Goal: Task Accomplishment & Management: Use online tool/utility

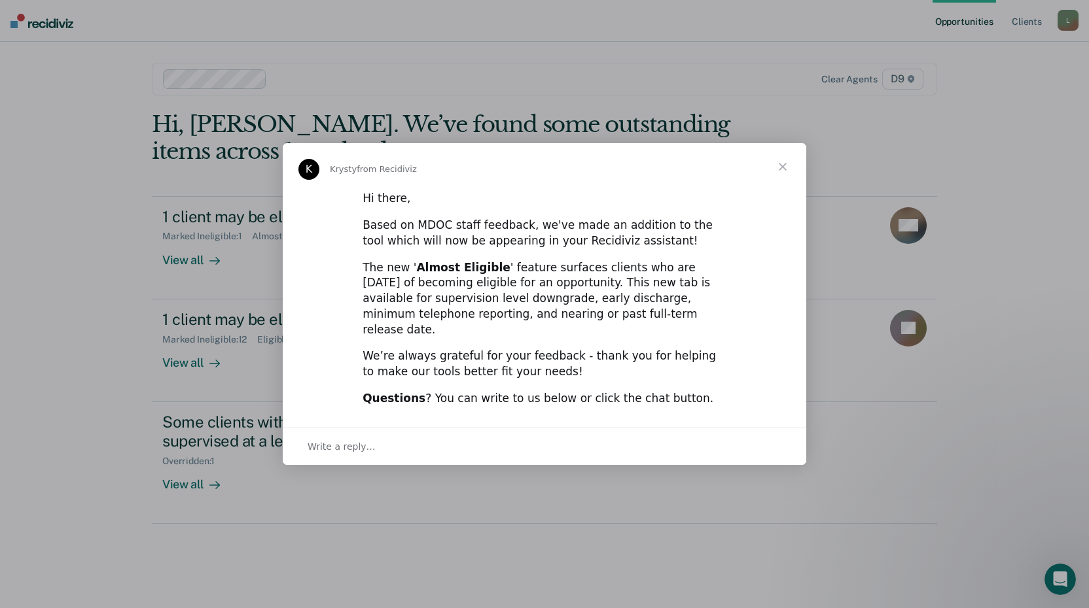
click at [779, 171] on span "Close" at bounding box center [782, 166] width 47 height 47
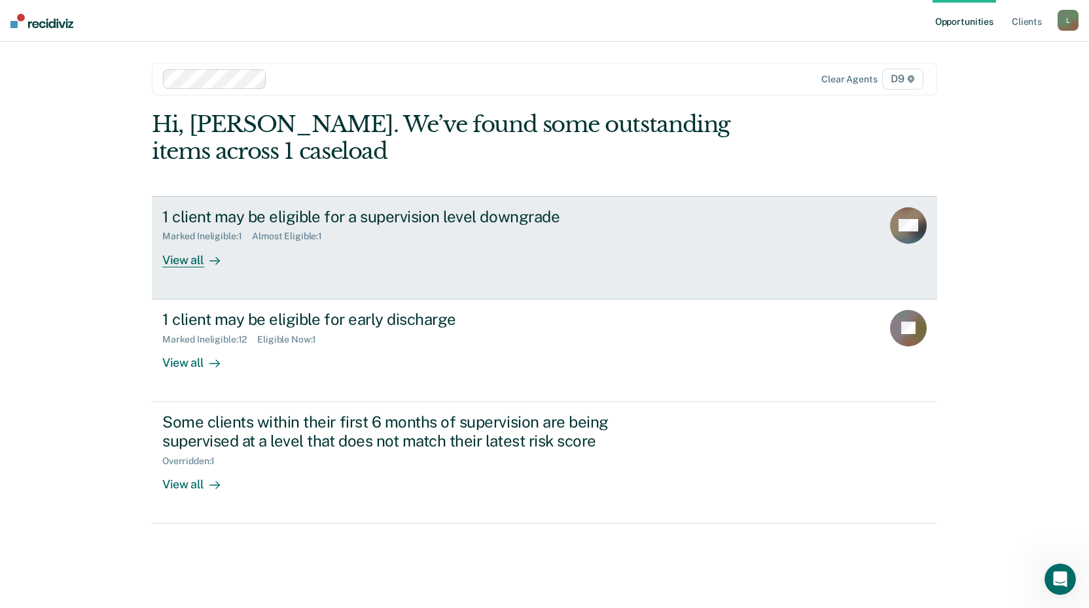
click at [283, 237] on div "Almost Eligible : 1" at bounding box center [292, 236] width 80 height 11
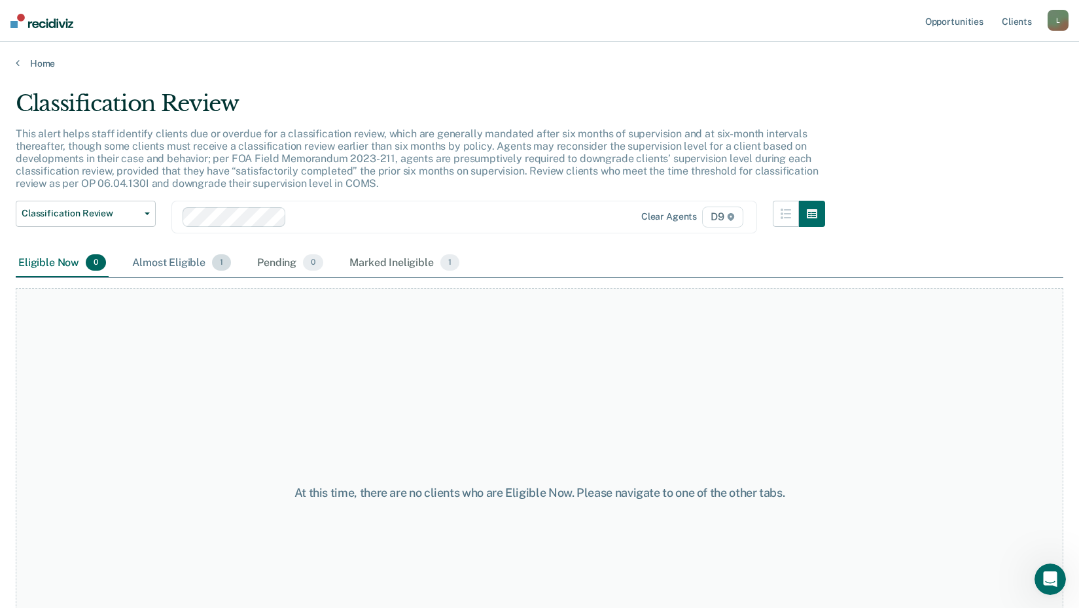
click at [210, 266] on div "Almost Eligible 1" at bounding box center [182, 263] width 104 height 29
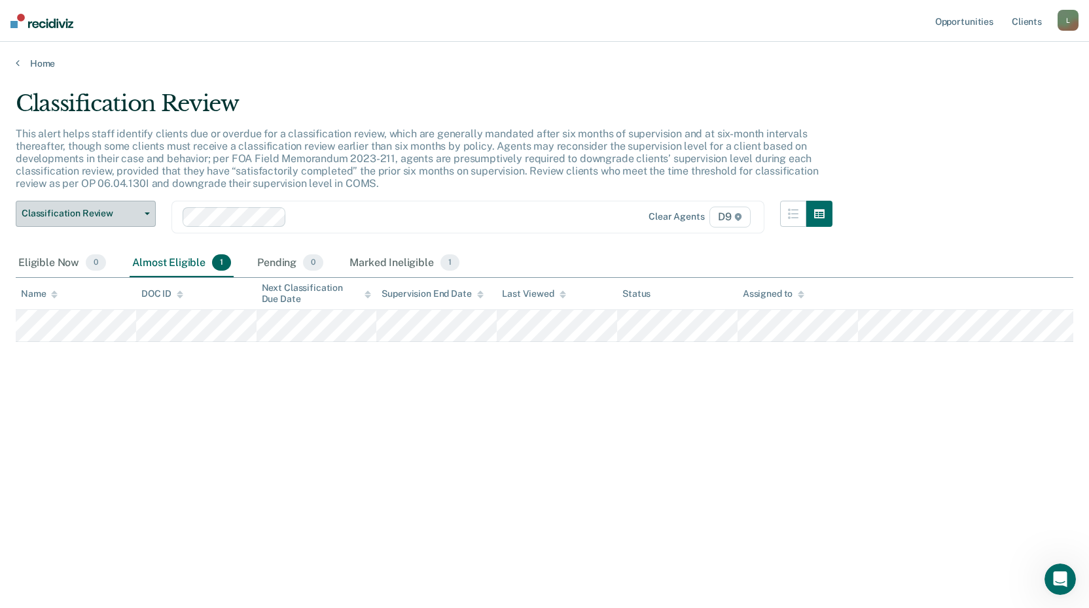
click at [143, 209] on button "Classification Review" at bounding box center [86, 214] width 140 height 26
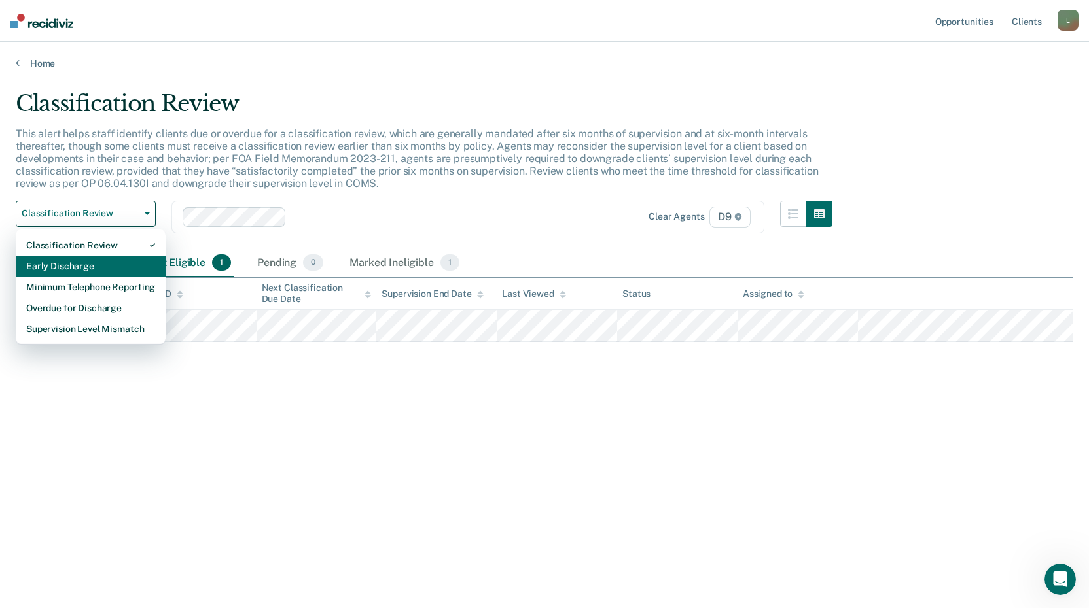
click at [77, 261] on div "Early Discharge" at bounding box center [90, 266] width 129 height 21
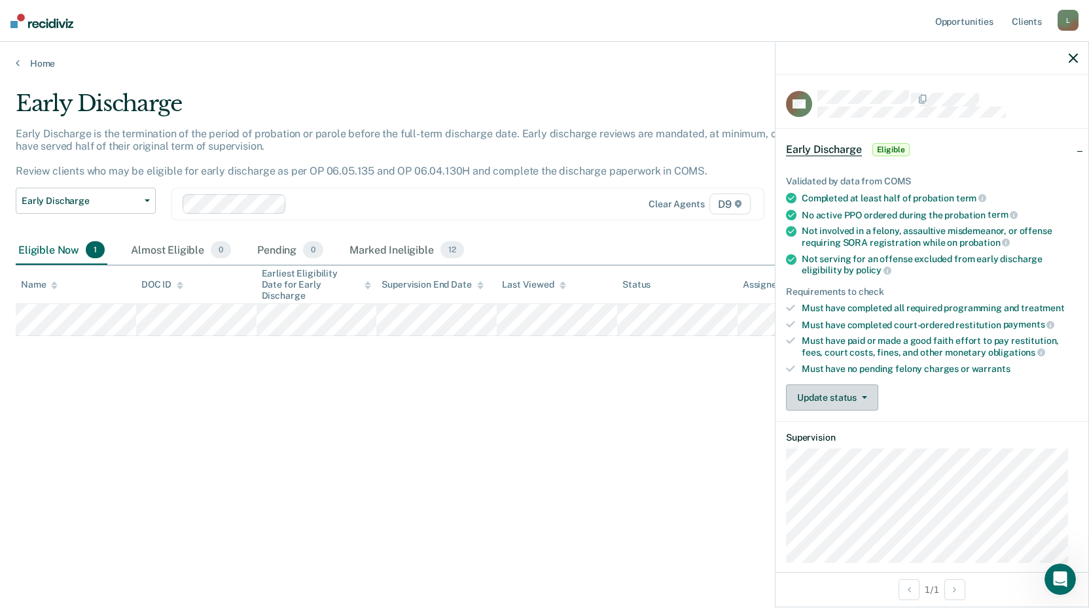
click at [821, 401] on button "Update status" at bounding box center [832, 398] width 92 height 26
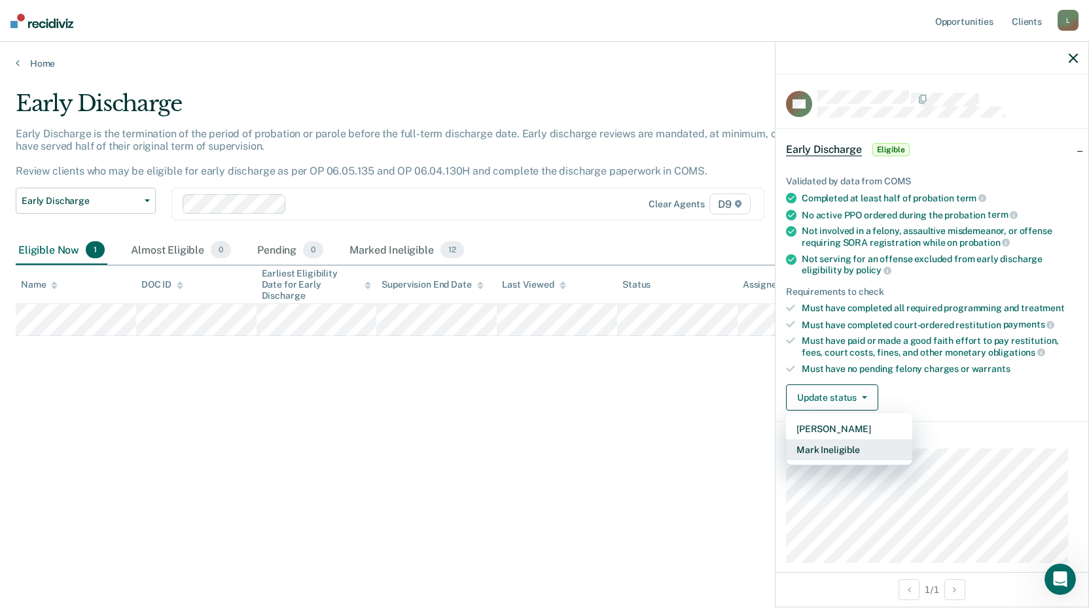
click at [829, 442] on button "Mark Ineligible" at bounding box center [849, 450] width 126 height 21
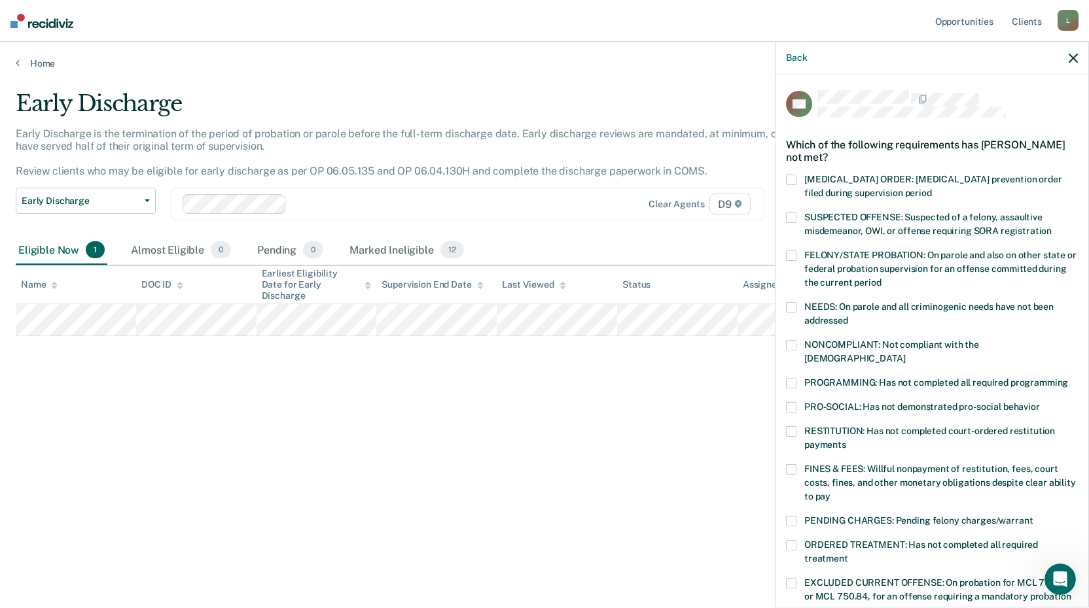
click at [793, 378] on span at bounding box center [791, 383] width 10 height 10
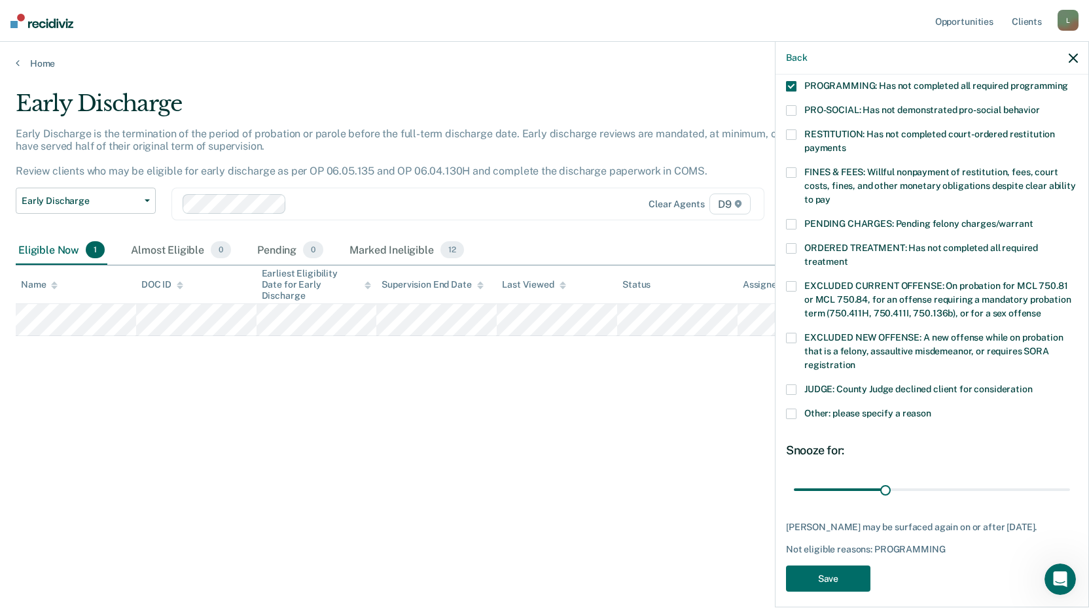
scroll to position [304, 0]
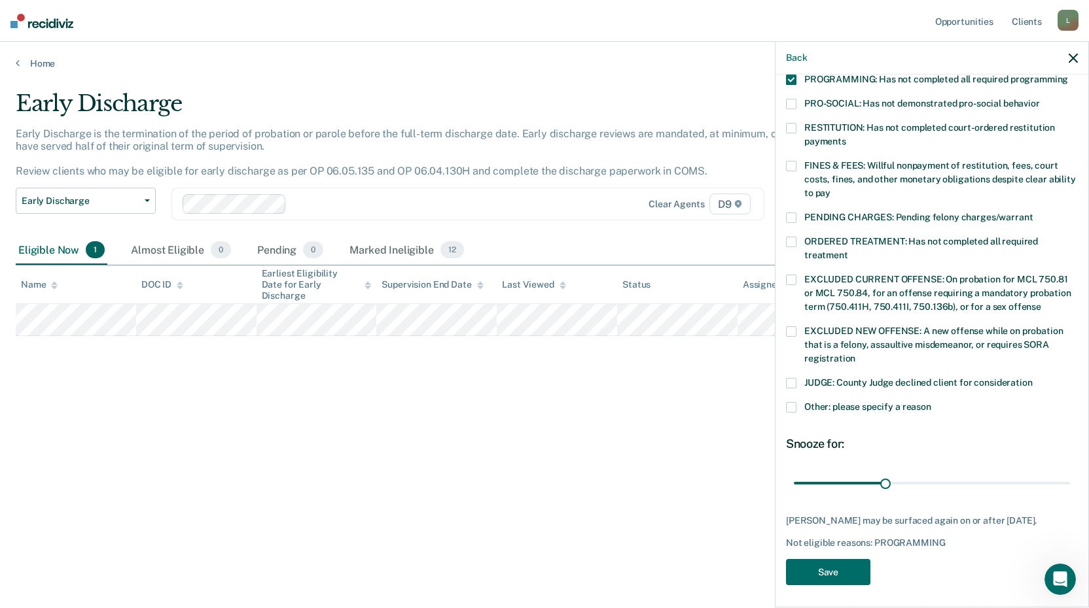
click at [792, 402] on span at bounding box center [791, 407] width 10 height 10
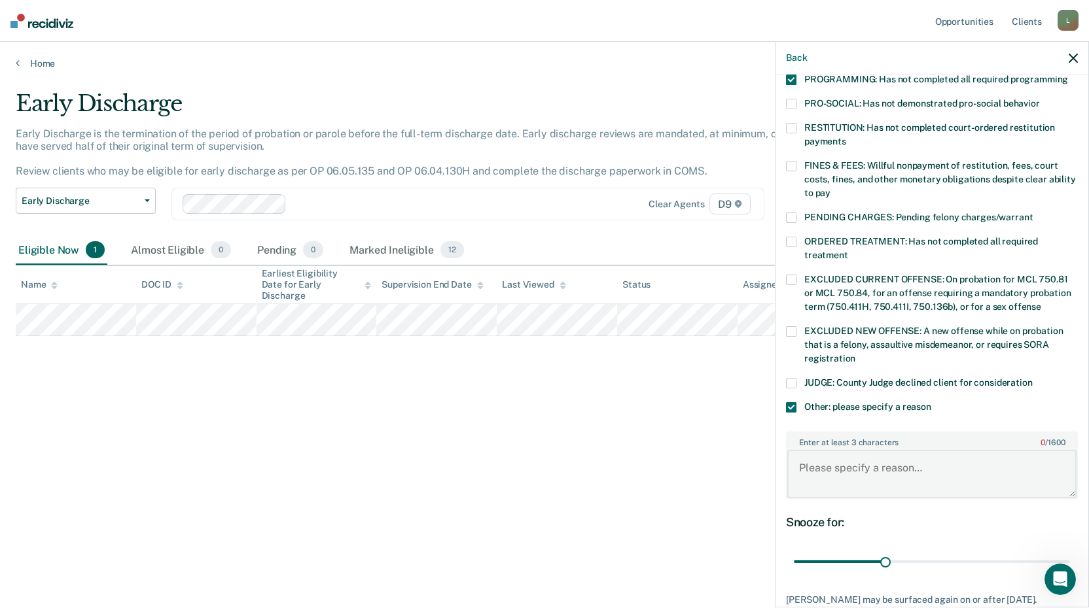
click at [821, 450] on textarea "Enter at least 3 characters 0 / 1600" at bounding box center [931, 474] width 289 height 48
click at [889, 515] on div "Snooze for:" at bounding box center [932, 522] width 292 height 14
click at [1036, 465] on textarea "Probationer was absconding for several years. She was reinstated on probation a…" at bounding box center [931, 474] width 289 height 48
click at [975, 475] on textarea "Probationer was absconding for several years. She was reinstated on probation s…" at bounding box center [931, 474] width 289 height 48
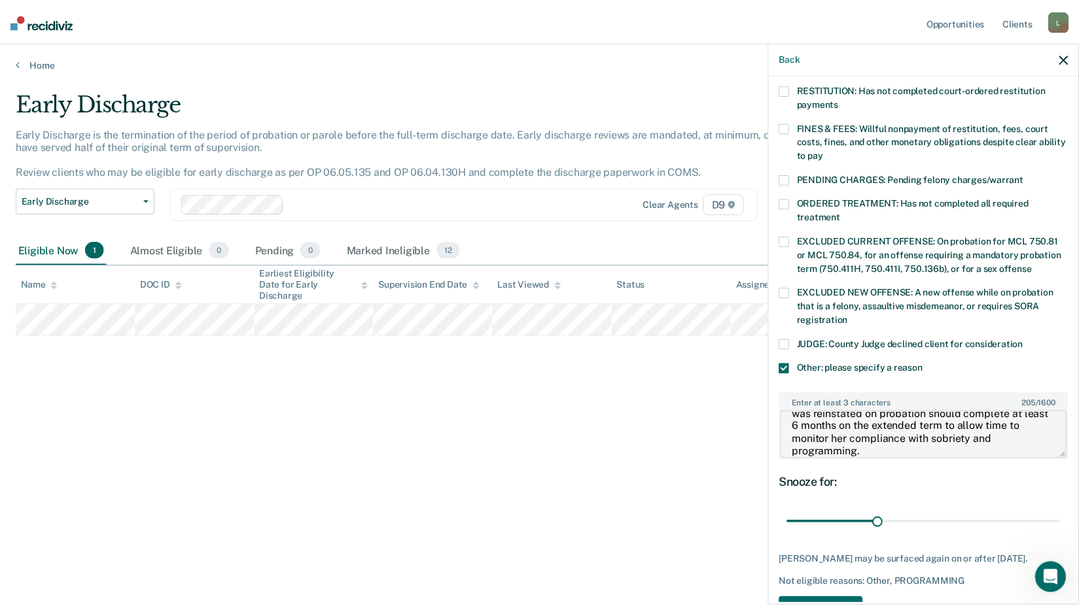
scroll to position [383, 0]
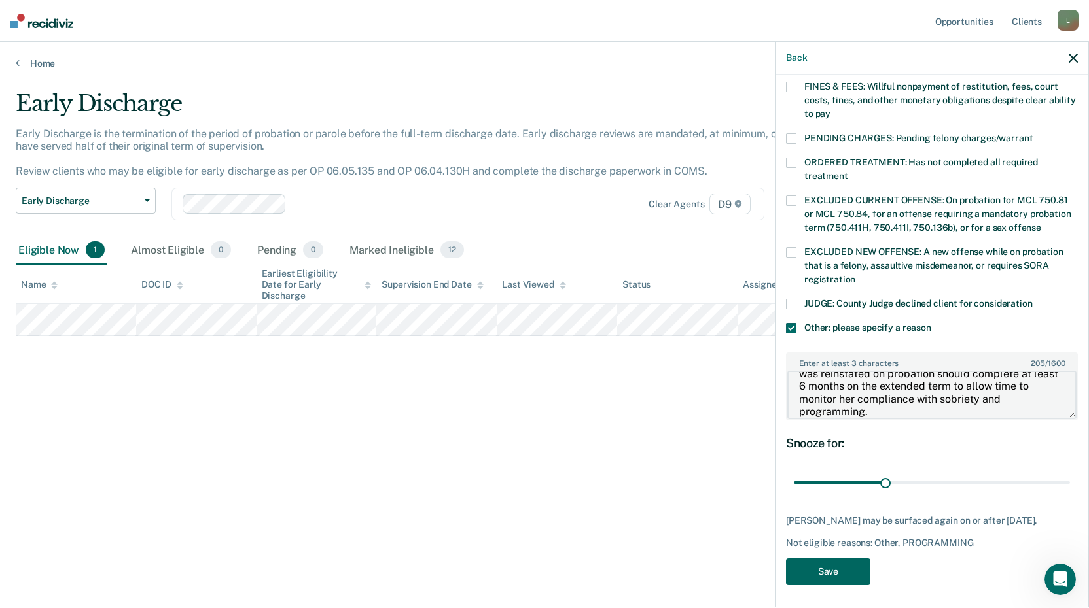
type textarea "Probationer was absconding for several years. She was reinstated on probation s…"
click at [852, 563] on button "Save" at bounding box center [828, 572] width 84 height 27
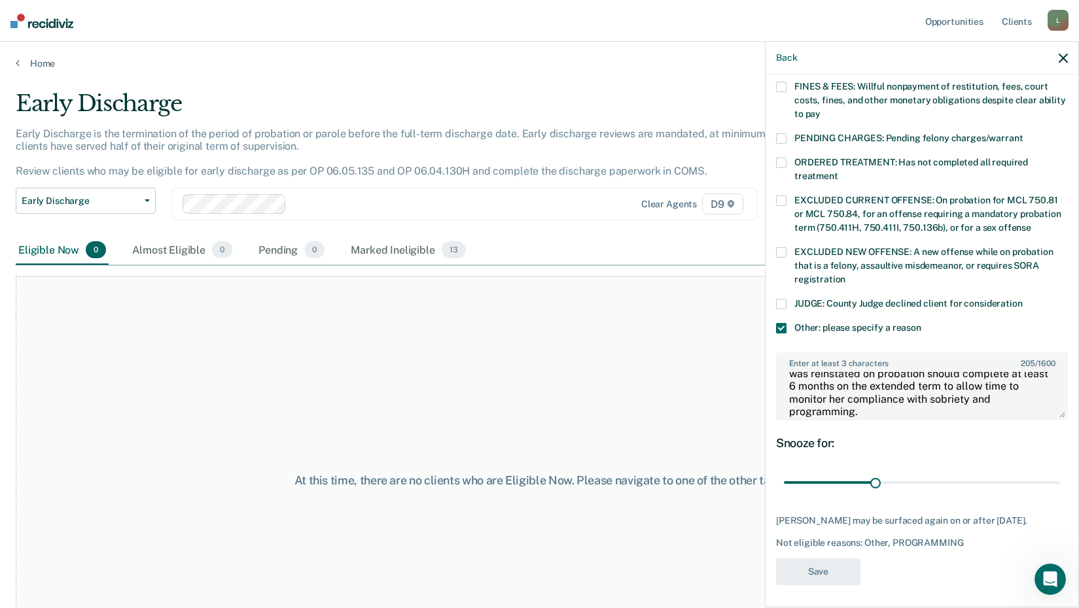
scroll to position [277, 0]
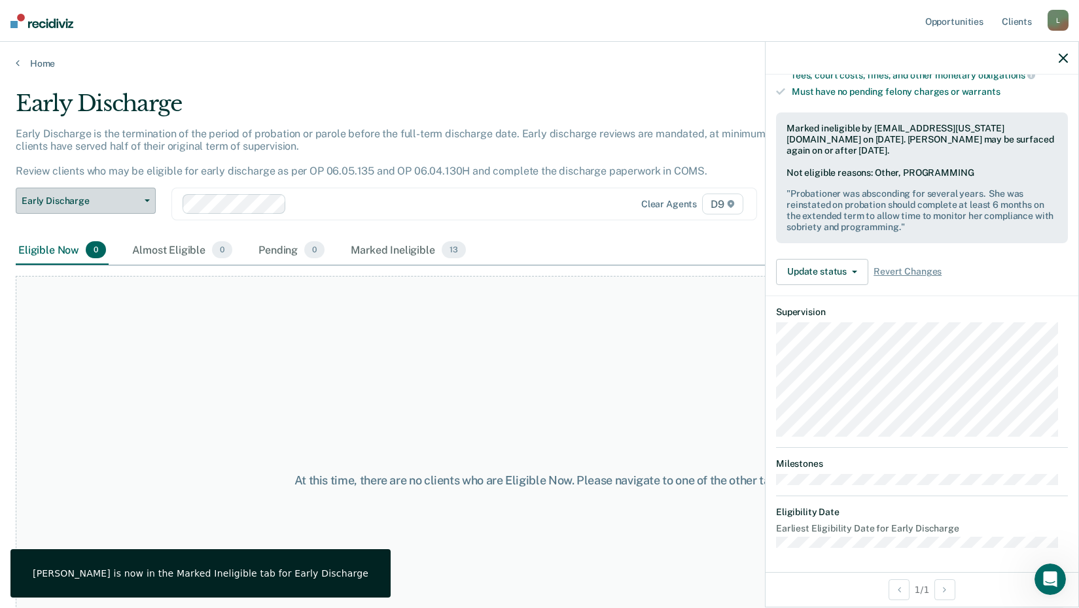
click at [139, 198] on button "Early Discharge" at bounding box center [86, 201] width 140 height 26
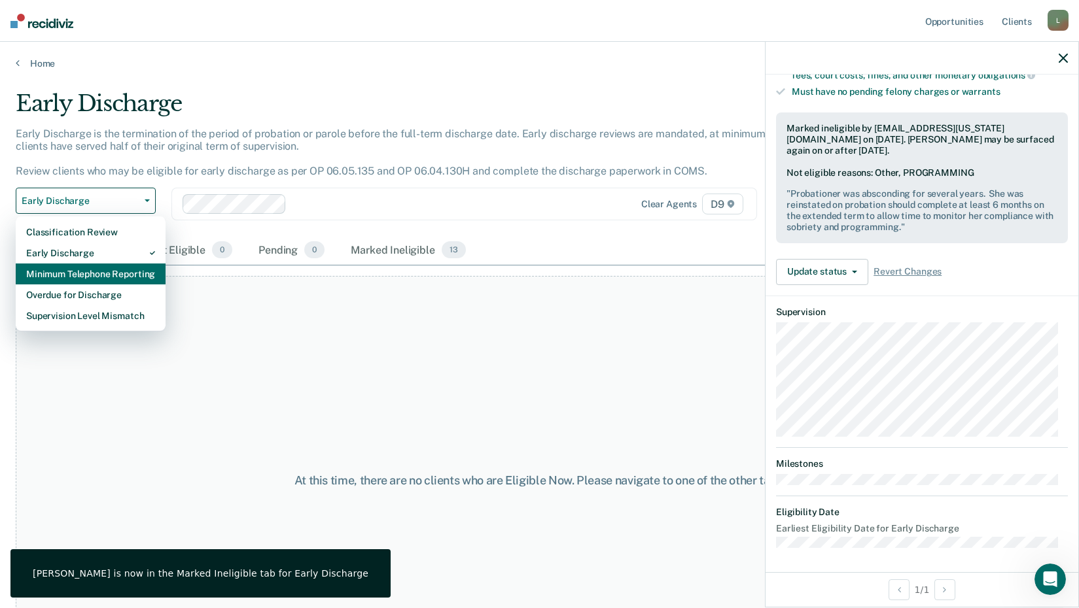
click at [32, 268] on div "Minimum Telephone Reporting" at bounding box center [90, 274] width 129 height 21
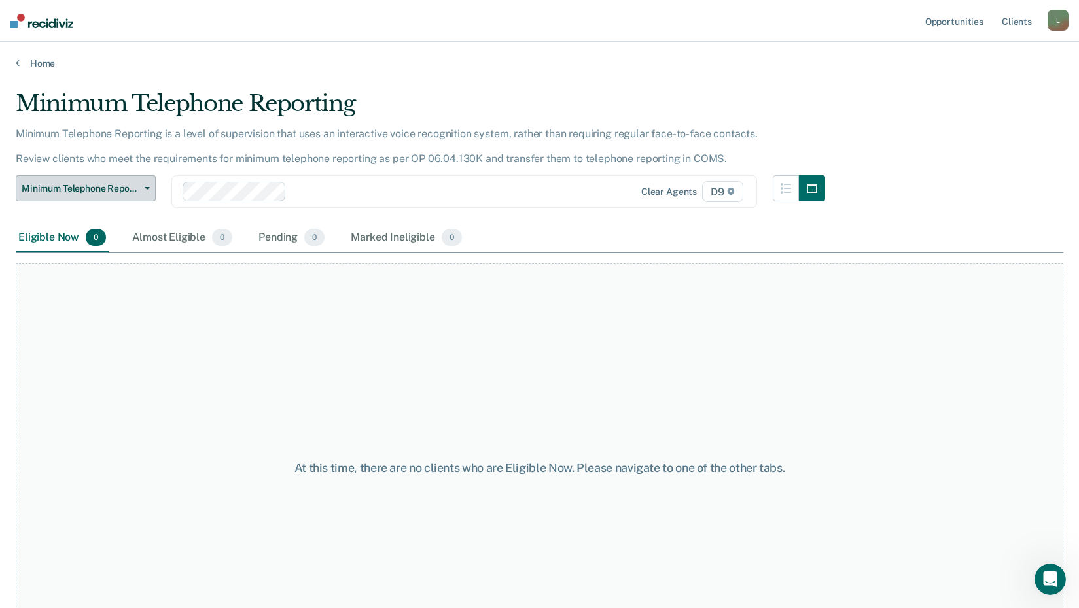
click at [136, 188] on span "Minimum Telephone Reporting" at bounding box center [81, 188] width 118 height 11
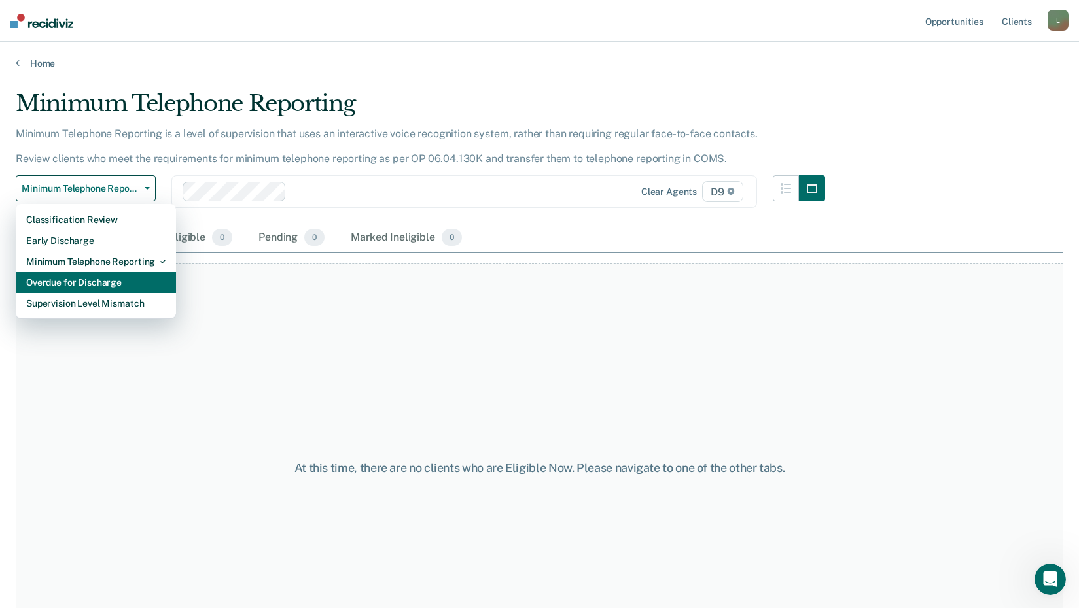
click at [77, 283] on div "Overdue for Discharge" at bounding box center [95, 282] width 139 height 21
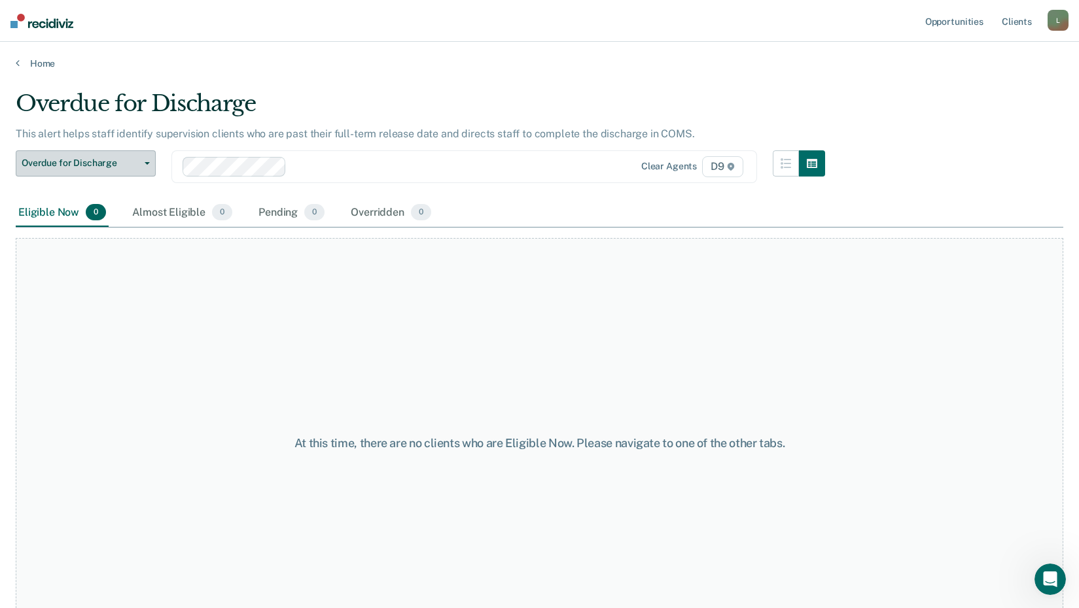
click at [149, 165] on button "Overdue for Discharge" at bounding box center [86, 163] width 140 height 26
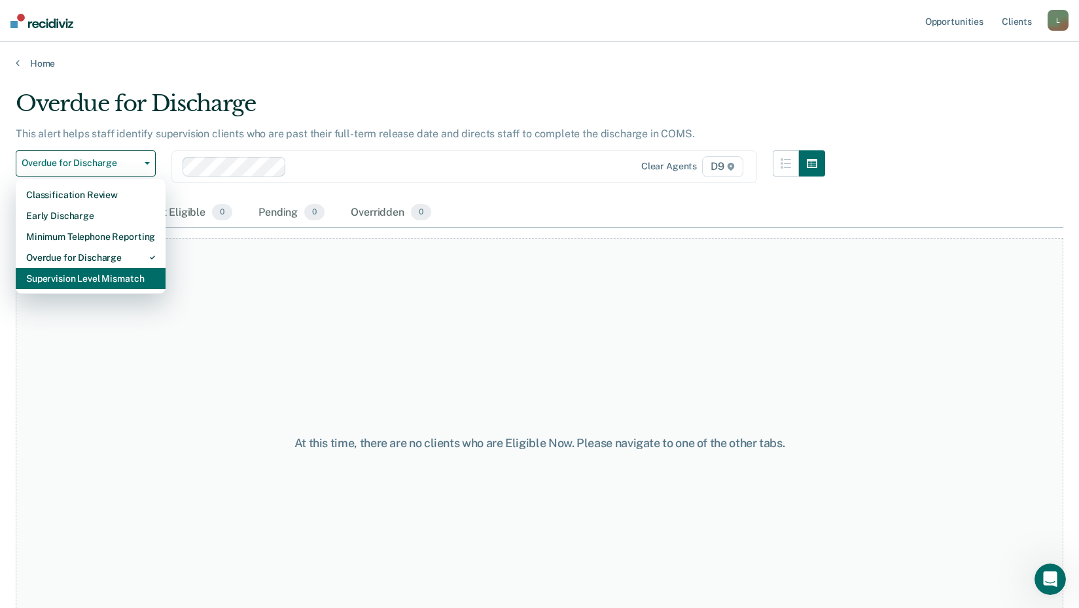
click at [82, 280] on div "Supervision Level Mismatch" at bounding box center [90, 278] width 129 height 21
